Goal: Information Seeking & Learning: Find contact information

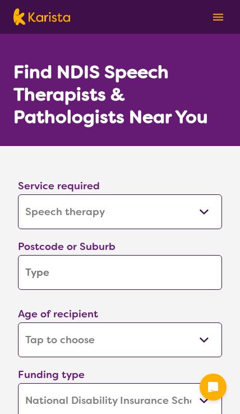
select select "Speech therapy"
select select "NDIS"
select select "Speech therapy"
select select "NDIS"
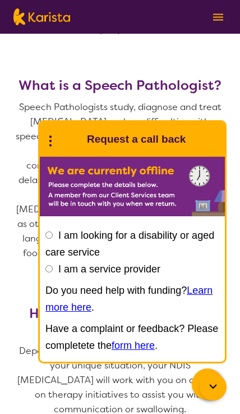
scroll to position [662, 0]
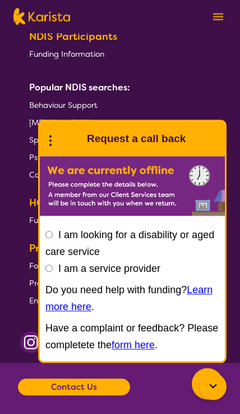
scroll to position [3377, 0]
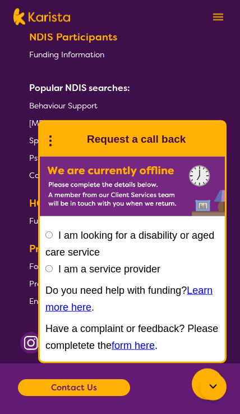
click at [64, 379] on b "Contact Us" at bounding box center [74, 387] width 46 height 17
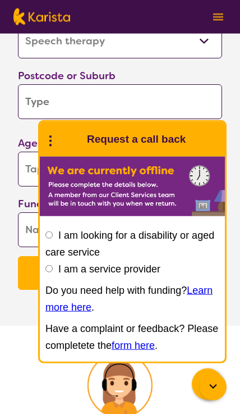
scroll to position [2775, 2]
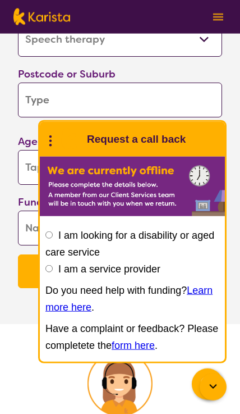
click at [50, 148] on icon at bounding box center [50, 139] width 15 height 17
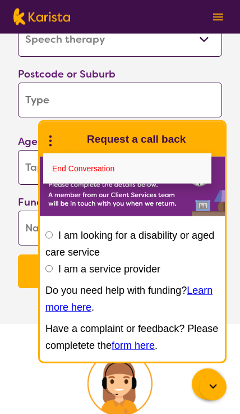
click at [70, 183] on link "End Conversation" at bounding box center [127, 168] width 168 height 30
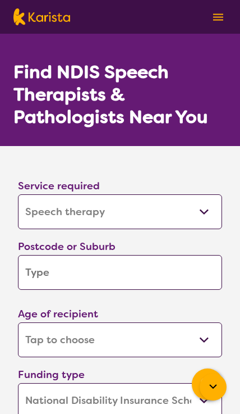
click at [197, 274] on input "search" at bounding box center [120, 272] width 204 height 35
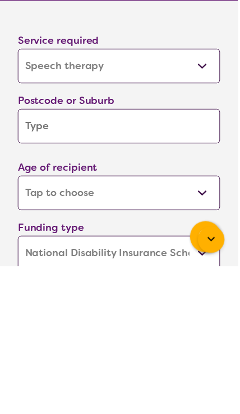
type input "2"
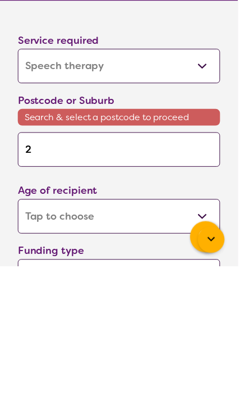
type input "21"
type input "217"
type input "2176"
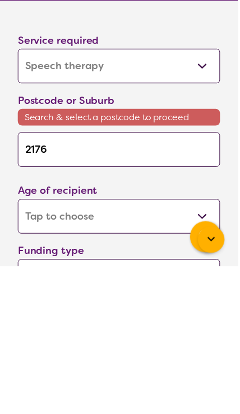
type input "2176"
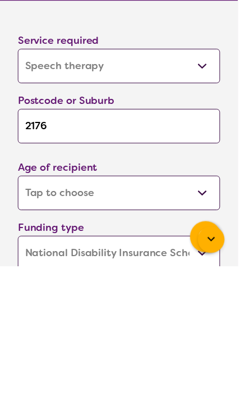
type input "2176"
click at [215, 322] on select "Early Childhood - 0 to 9 Child - 10 to 11 Adolescent - 12 to 17 Adult - 18 to 6…" at bounding box center [120, 339] width 204 height 35
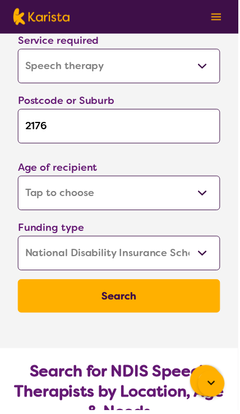
select select "AS"
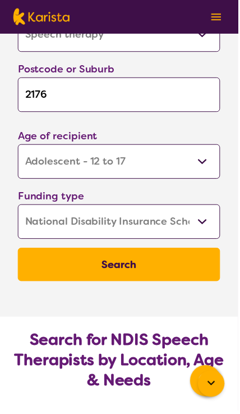
scroll to position [189, 0]
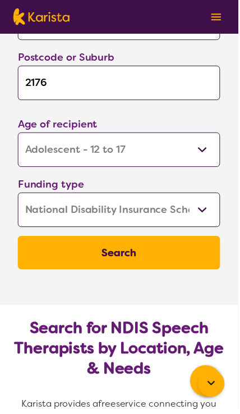
click at [169, 250] on button "Search" at bounding box center [120, 255] width 204 height 34
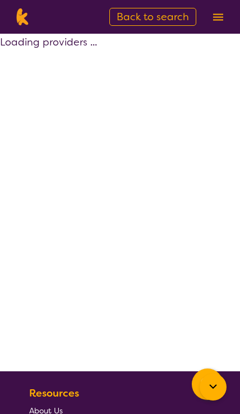
select select "by_score"
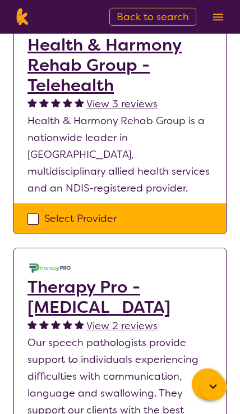
scroll to position [1677, 0]
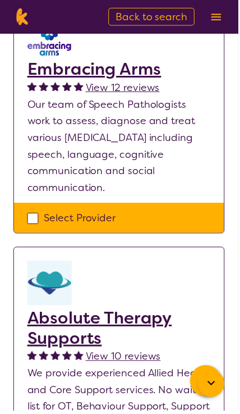
select select "Speech therapy"
select select "AS"
select select "NDIS"
select select "Speech therapy"
select select "AS"
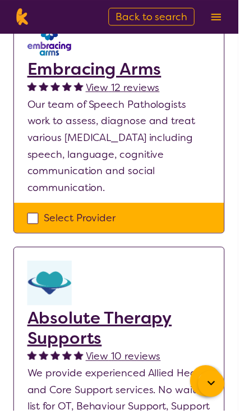
select select "NDIS"
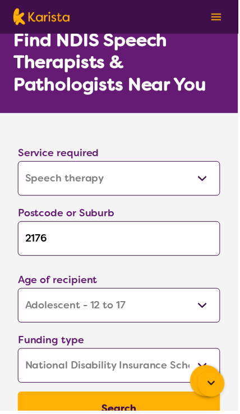
scroll to position [29, 0]
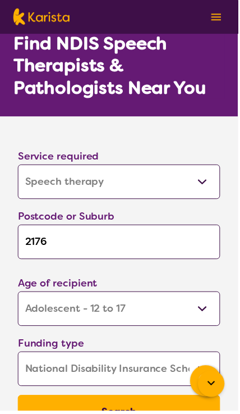
click at [179, 247] on input "2176" at bounding box center [120, 243] width 204 height 35
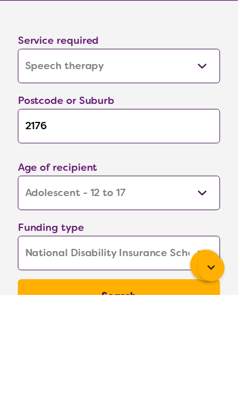
type input "217"
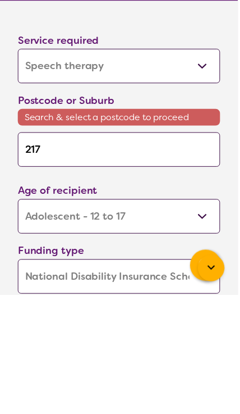
type input "21"
type input "2"
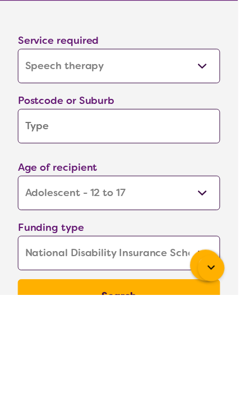
type input "C"
type input "Ca"
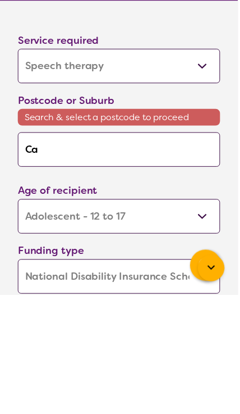
type input "Cab"
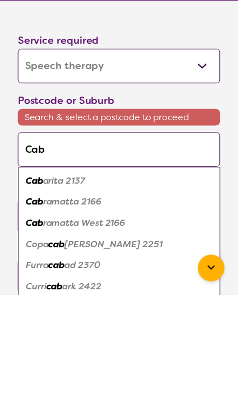
type input "Cabramatta"
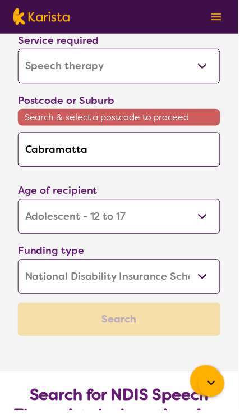
scroll to position [145, 0]
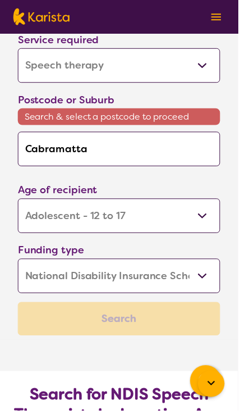
click at [169, 122] on span "Search & select a postcode to proceed" at bounding box center [120, 117] width 204 height 17
click at [166, 116] on span "Search & select a postcode to proceed" at bounding box center [120, 117] width 204 height 17
click at [194, 155] on input "Cabramatta" at bounding box center [120, 150] width 204 height 35
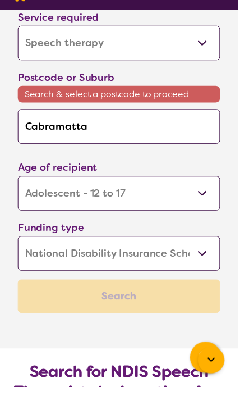
type input "Cabramatta"
type input "Cabramatt"
type input "Cabramat"
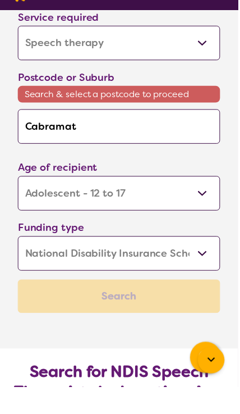
type input "Cabramat"
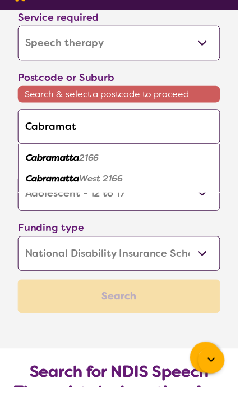
type input "Cabrama"
type input "Cabram"
type input "Cabra"
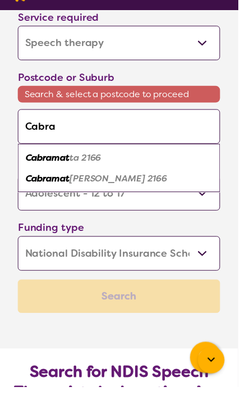
type input "Cabra"
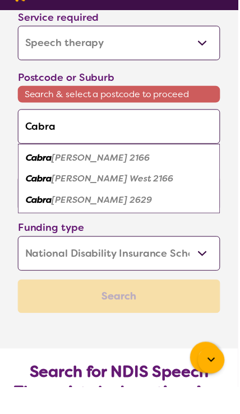
type input "Cabr"
type input "Cab"
type input "Ca"
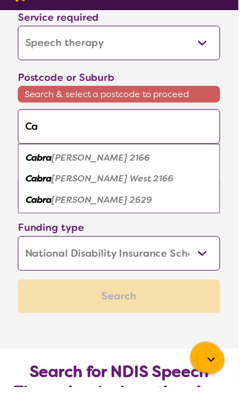
type input "Ca"
type input "C"
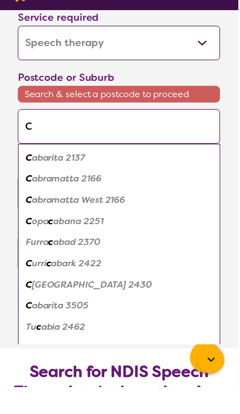
type input "Ca"
type input "Cab"
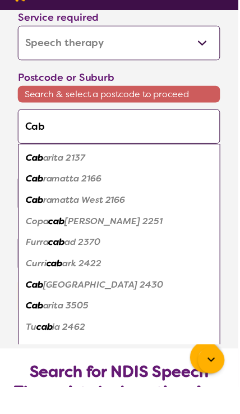
click at [100, 198] on em "ramatta 2166" at bounding box center [72, 204] width 59 height 12
type input "2166"
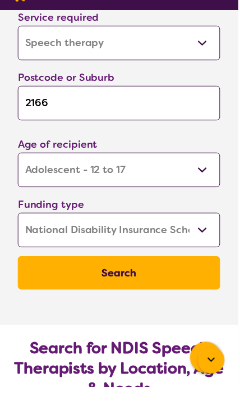
scroll to position [168, 0]
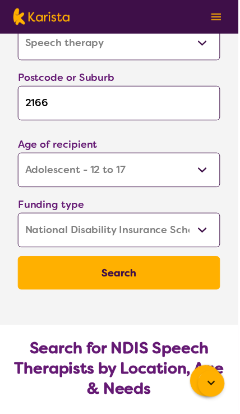
click at [145, 277] on button "Search" at bounding box center [120, 275] width 204 height 34
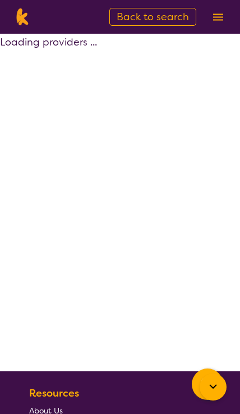
select select "by_score"
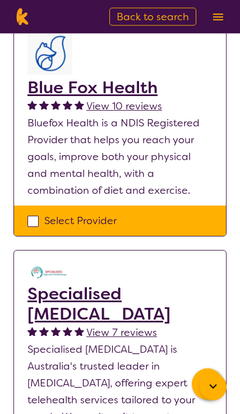
scroll to position [678, 0]
click at [66, 312] on h2 "Specialised [MEDICAL_DATA]" at bounding box center [119, 303] width 185 height 40
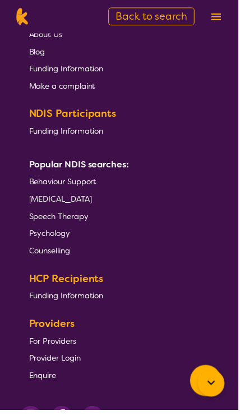
scroll to position [3041, 0]
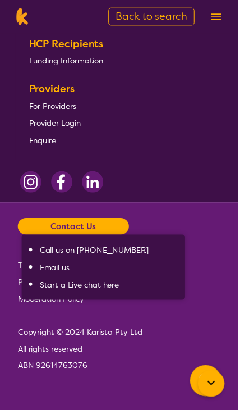
scroll to position [3241, 0]
